Goal: Task Accomplishment & Management: Manage account settings

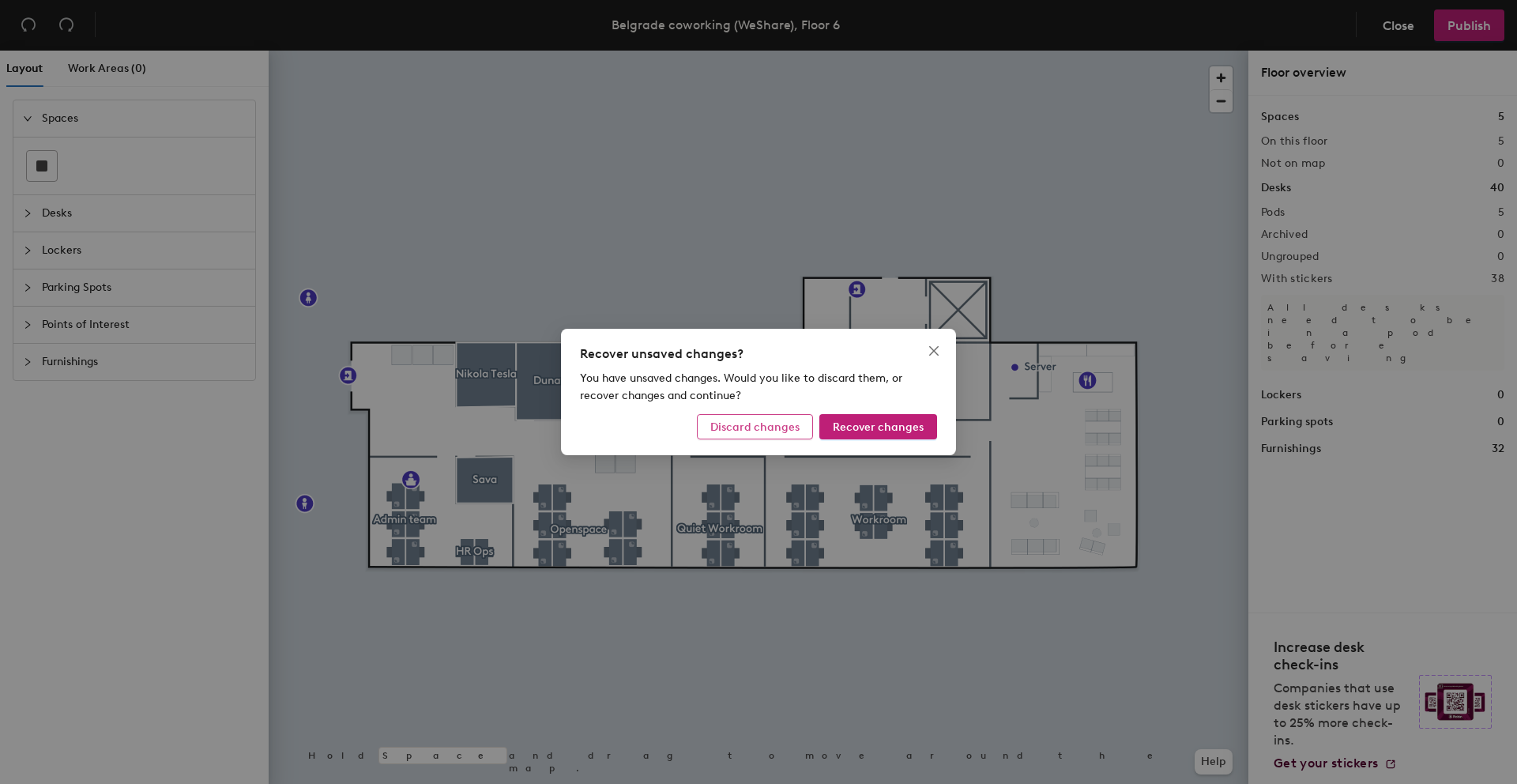
click at [746, 429] on span "Discard changes" at bounding box center [754, 427] width 89 height 14
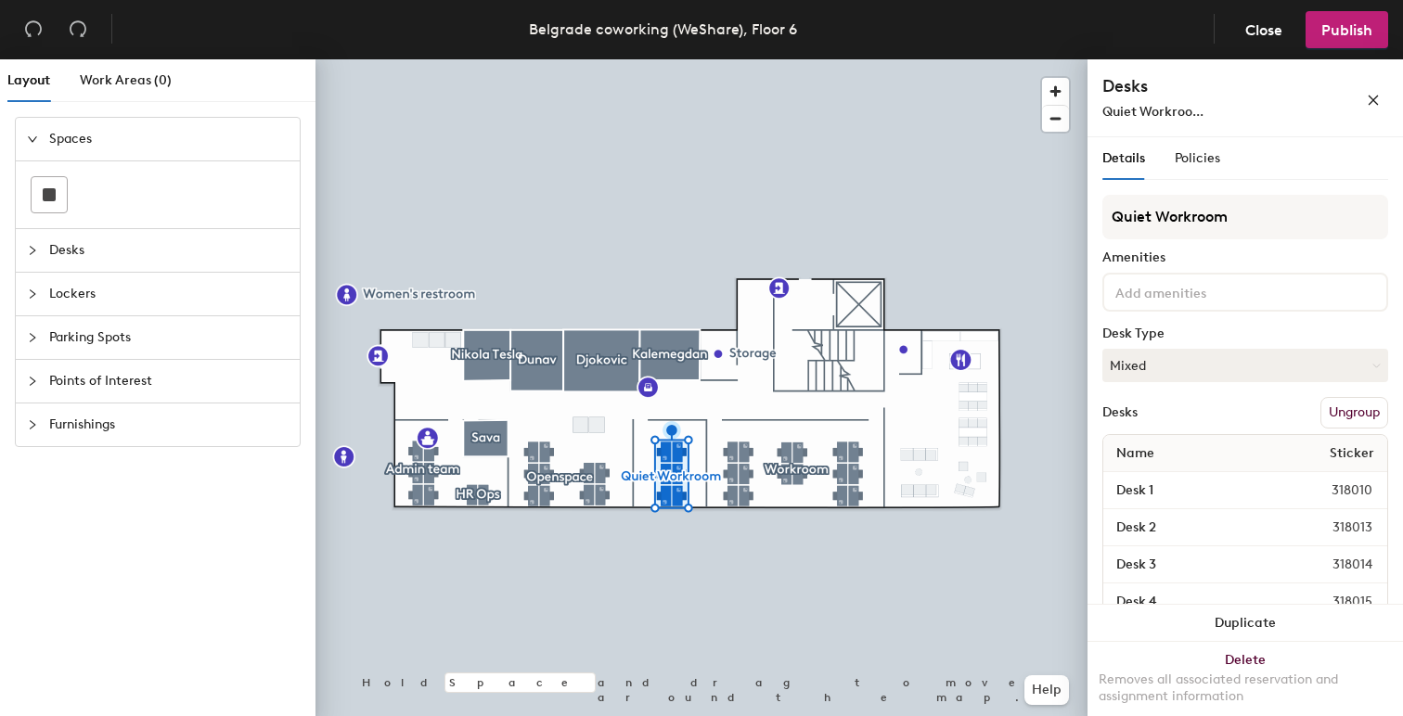
click at [263, 263] on span "Desks" at bounding box center [168, 250] width 239 height 43
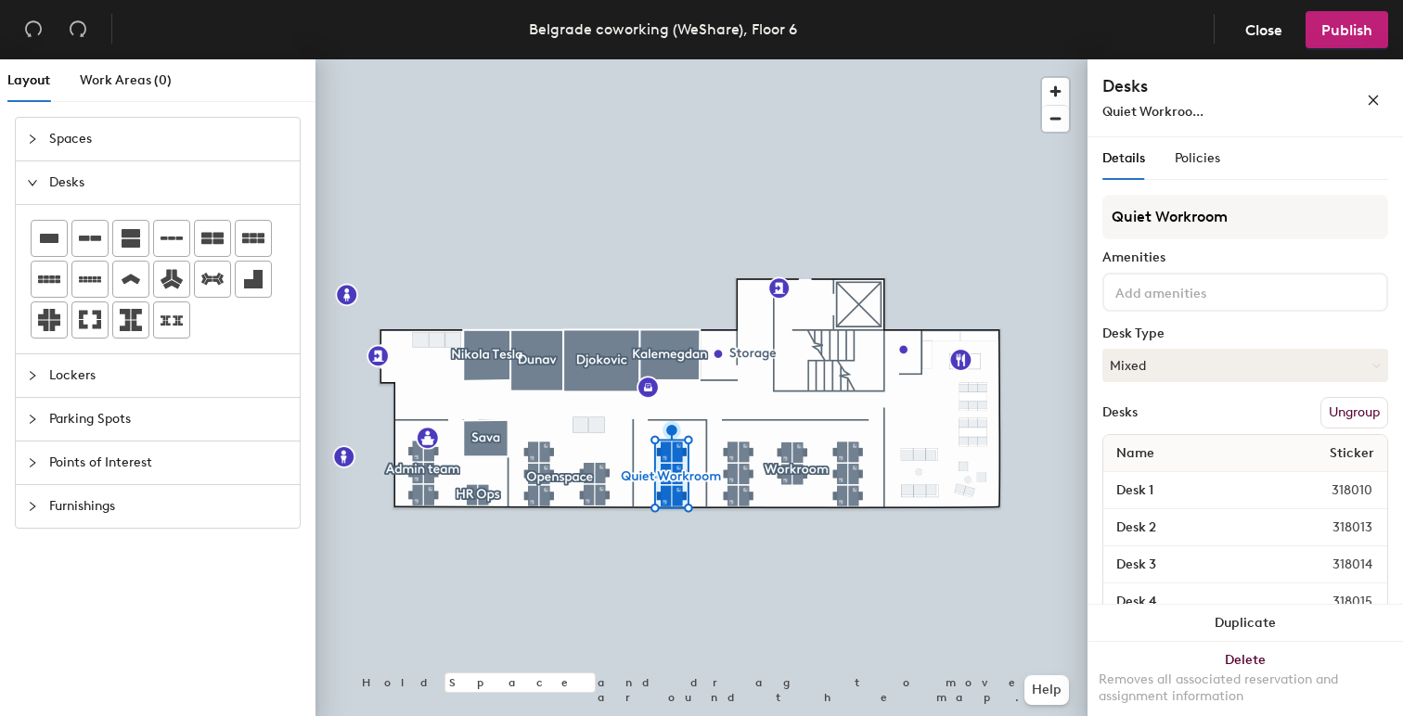
click at [470, 59] on div at bounding box center [702, 59] width 772 height 0
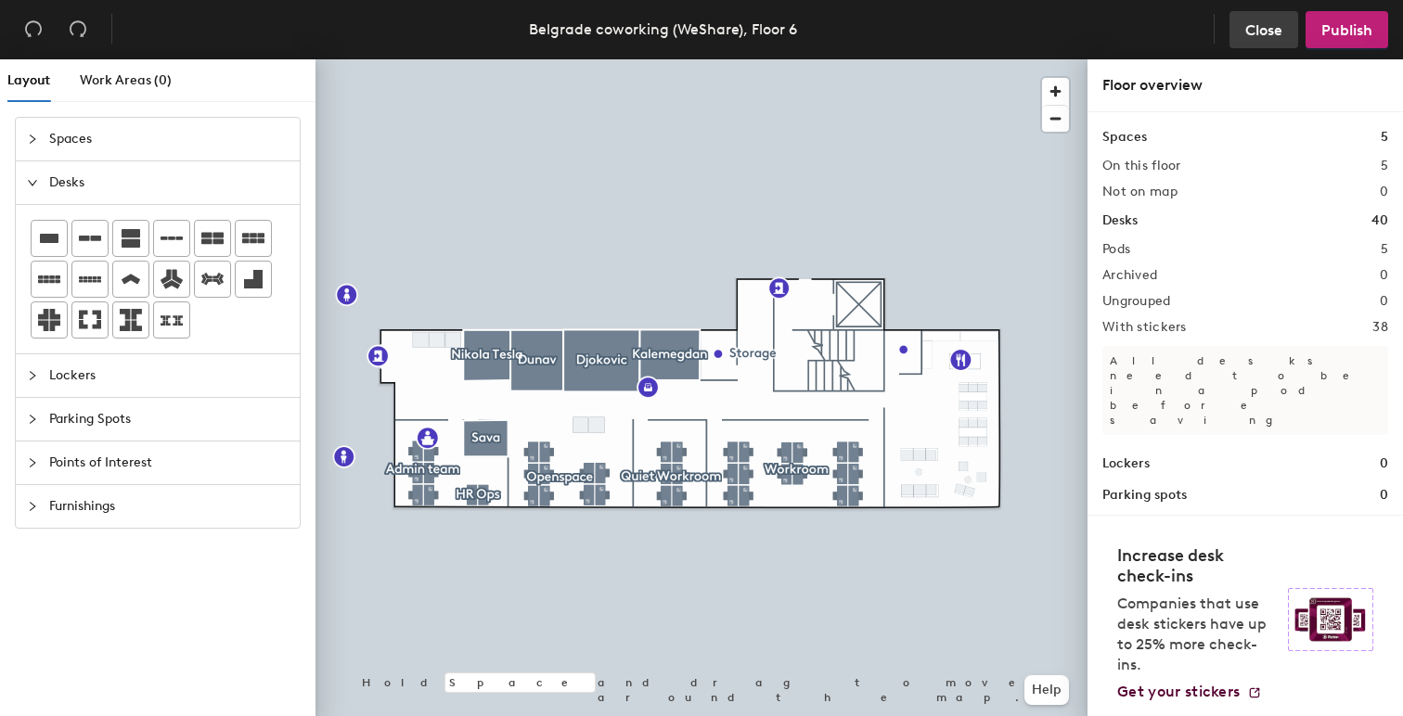
click at [1267, 33] on span "Close" at bounding box center [1263, 30] width 37 height 18
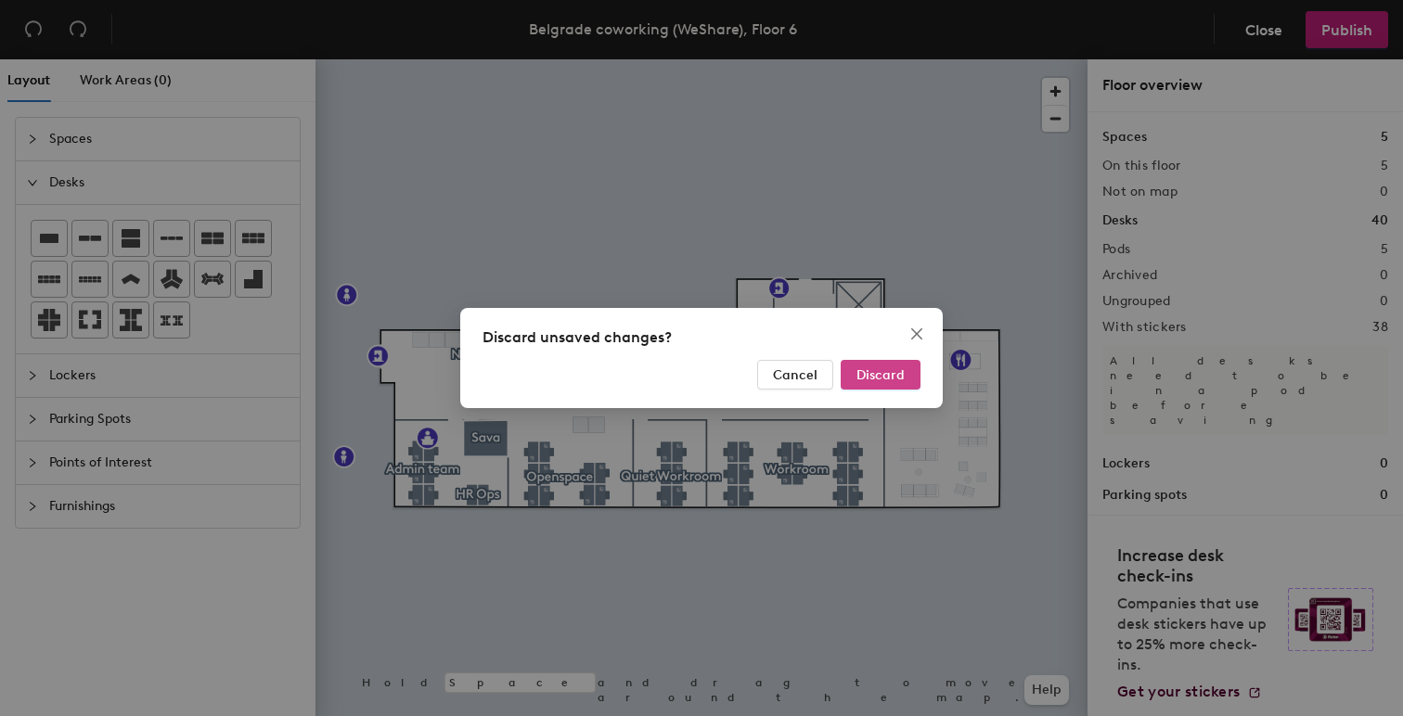
click at [899, 373] on span "Discard" at bounding box center [881, 376] width 48 height 16
